Goal: Information Seeking & Learning: Learn about a topic

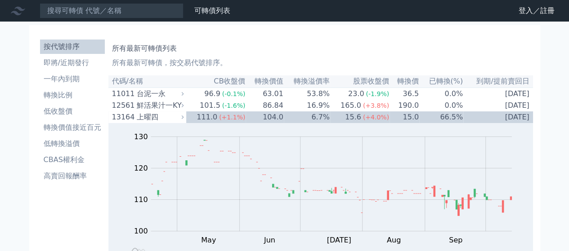
click at [289, 48] on h1 "所有最新可轉債列表" at bounding box center [320, 48] width 417 height 11
click at [65, 61] on li "即將/近期發行" at bounding box center [72, 63] width 65 height 11
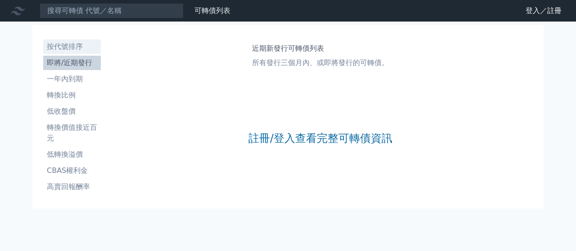
click at [65, 46] on li "按代號排序" at bounding box center [72, 46] width 58 height 11
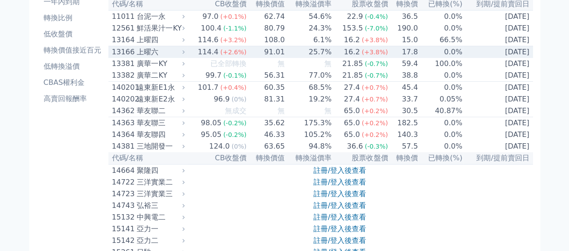
scroll to position [180, 0]
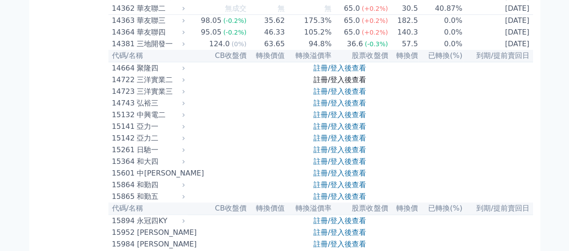
click at [346, 84] on link "註冊/登入後查看" at bounding box center [340, 80] width 53 height 9
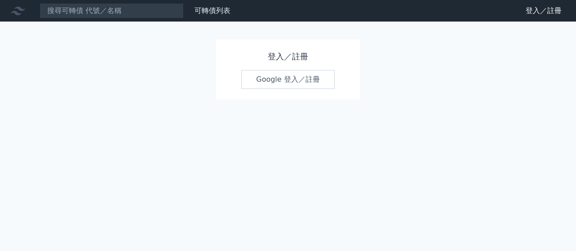
click at [276, 82] on link "Google 登入／註冊" at bounding box center [288, 79] width 94 height 19
